Goal: Task Accomplishment & Management: Manage account settings

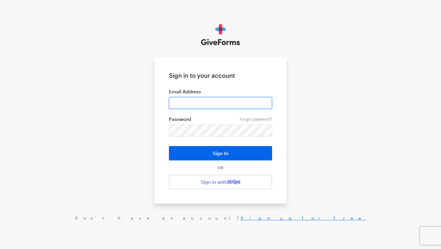
click at [203, 103] on input "email" at bounding box center [220, 103] width 103 height 12
click at [183, 106] on input "email" at bounding box center [220, 103] width 103 height 12
click at [184, 105] on input "email" at bounding box center [220, 103] width 103 height 12
click at [185, 105] on input "email" at bounding box center [220, 103] width 103 height 12
type input "[PERSON_NAME][EMAIL_ADDRESS][PERSON_NAME][DOMAIN_NAME]"
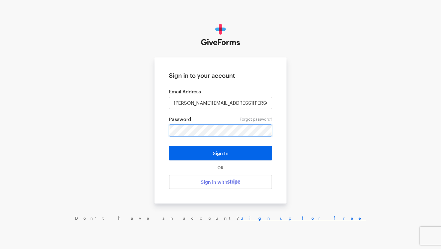
click at [169, 146] on button "Sign In" at bounding box center [220, 153] width 103 height 14
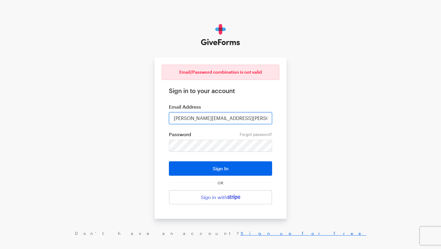
click at [214, 121] on input "[PERSON_NAME][EMAIL_ADDRESS][PERSON_NAME][DOMAIN_NAME]" at bounding box center [220, 118] width 103 height 12
